Goal: Task Accomplishment & Management: Complete application form

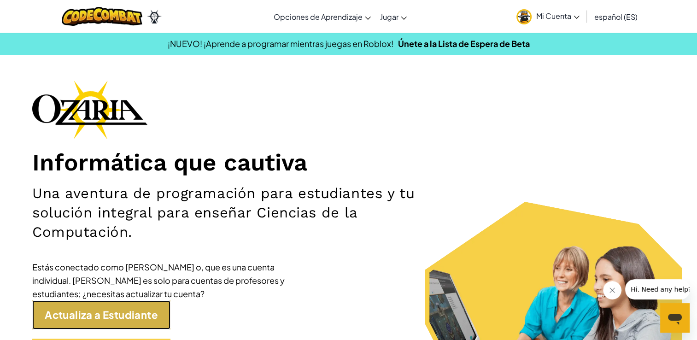
click at [129, 314] on link "Actualiza a Estudiante" at bounding box center [101, 314] width 138 height 29
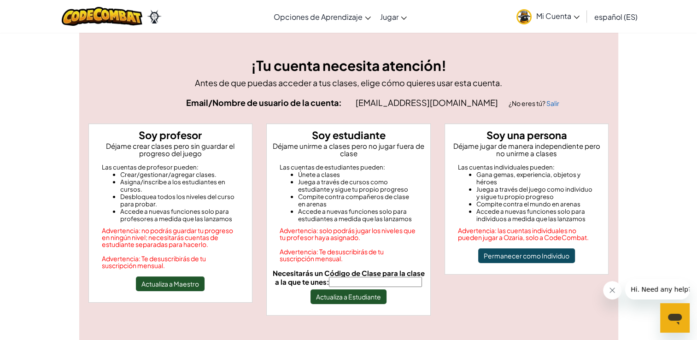
click at [365, 283] on input "Necesitarás un Código de Clase para la clase a la que te unes:" at bounding box center [375, 282] width 93 height 10
type input "SoupFindRoad"
click at [348, 295] on button "Actualiza a Estudiante" at bounding box center [349, 296] width 76 height 15
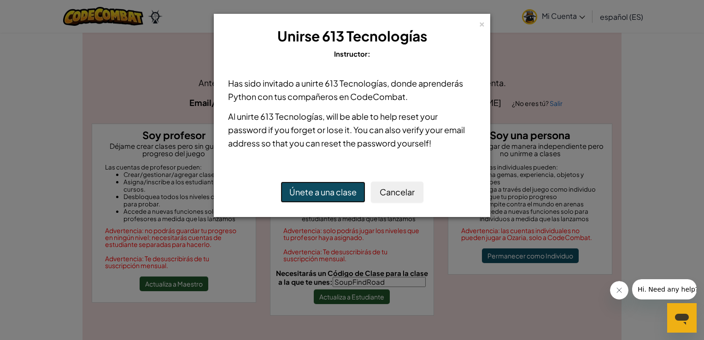
click at [343, 193] on button "Únete a una clase" at bounding box center [323, 192] width 85 height 21
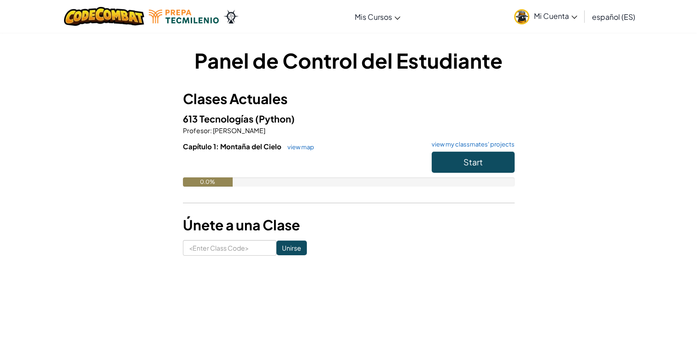
click at [342, 193] on div "Capítulo 1: Montaña del Cielo view map view my classmates' projects Start 0.0%" at bounding box center [349, 170] width 332 height 59
click at [350, 220] on h3 "Únete a una Clase" at bounding box center [349, 225] width 332 height 21
